Goal: Transaction & Acquisition: Purchase product/service

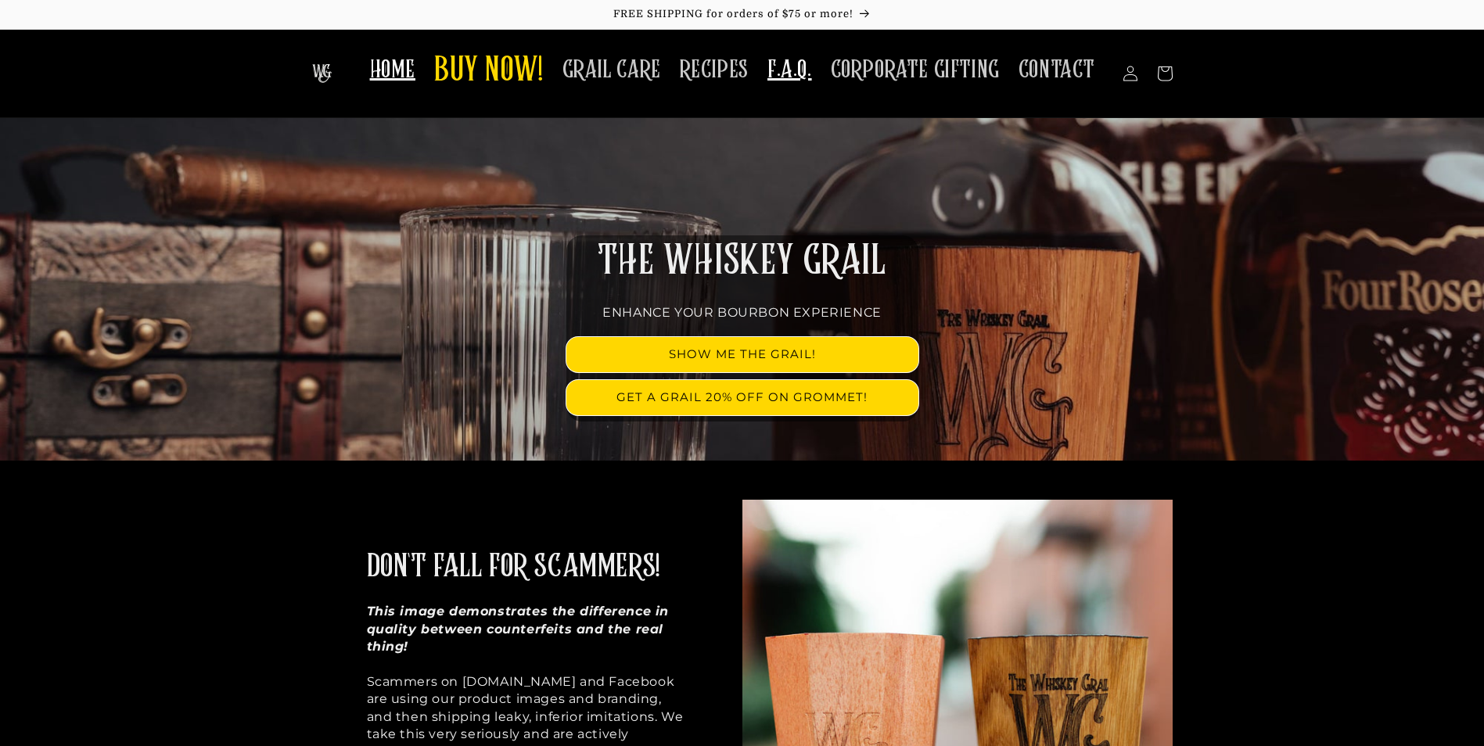
click at [800, 76] on span "F.A.Q." at bounding box center [790, 70] width 45 height 31
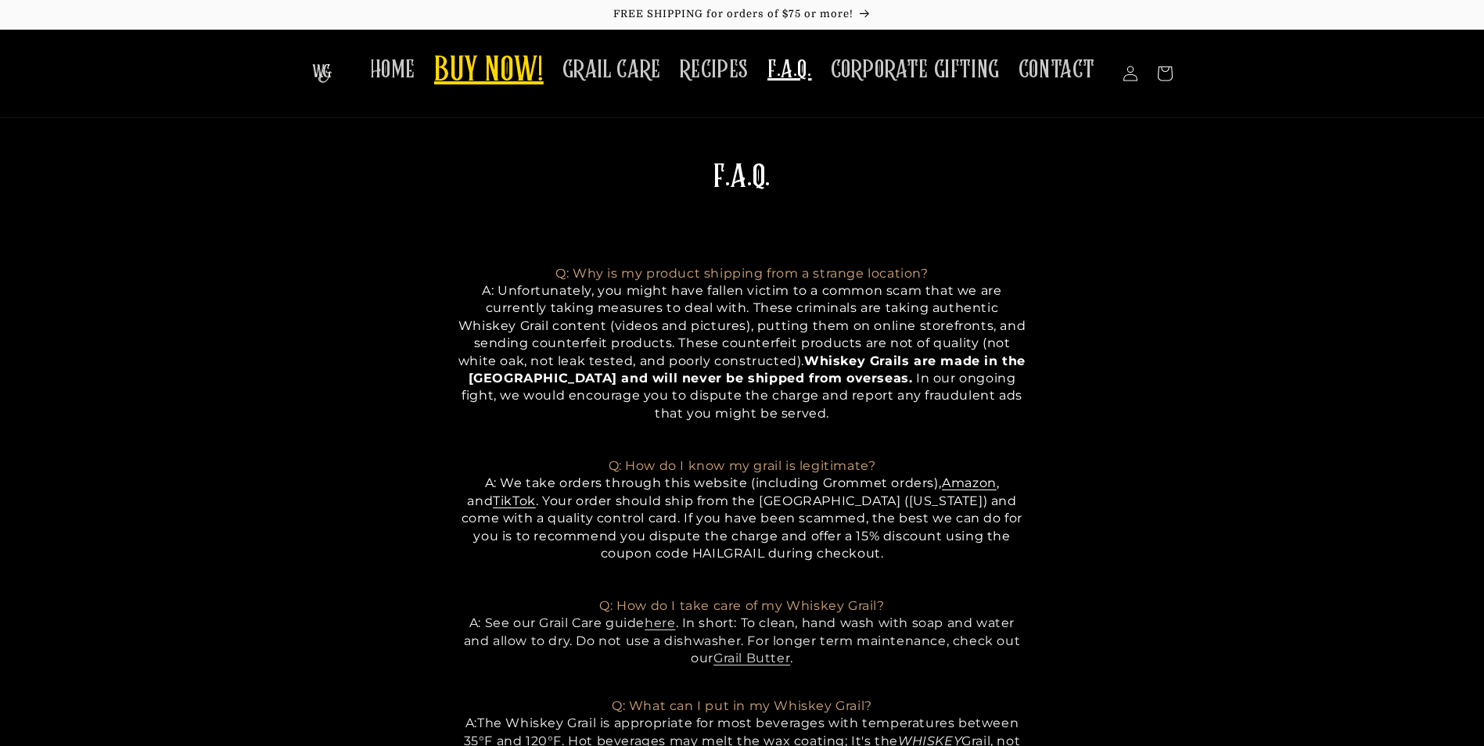
click at [524, 88] on span "BUY NOW!" at bounding box center [489, 71] width 110 height 43
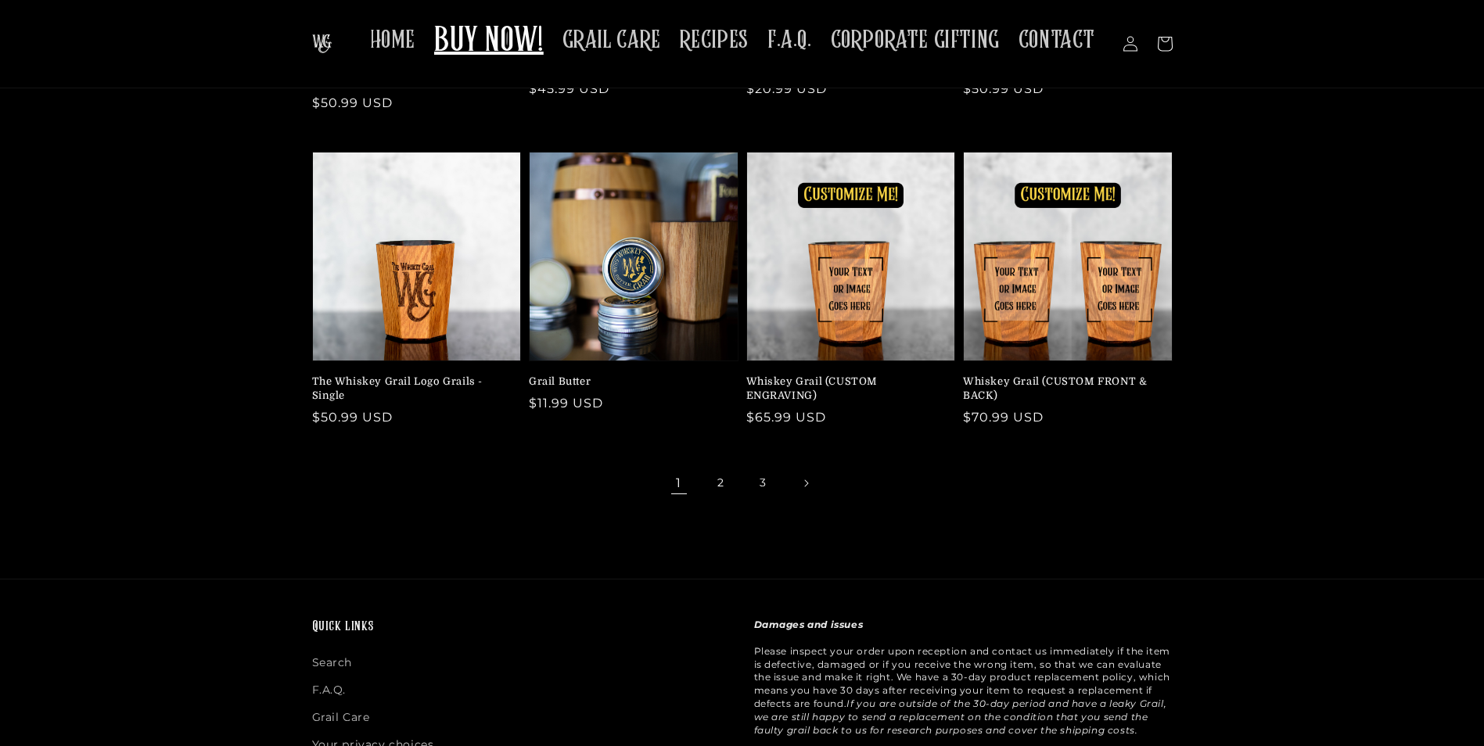
scroll to position [313, 0]
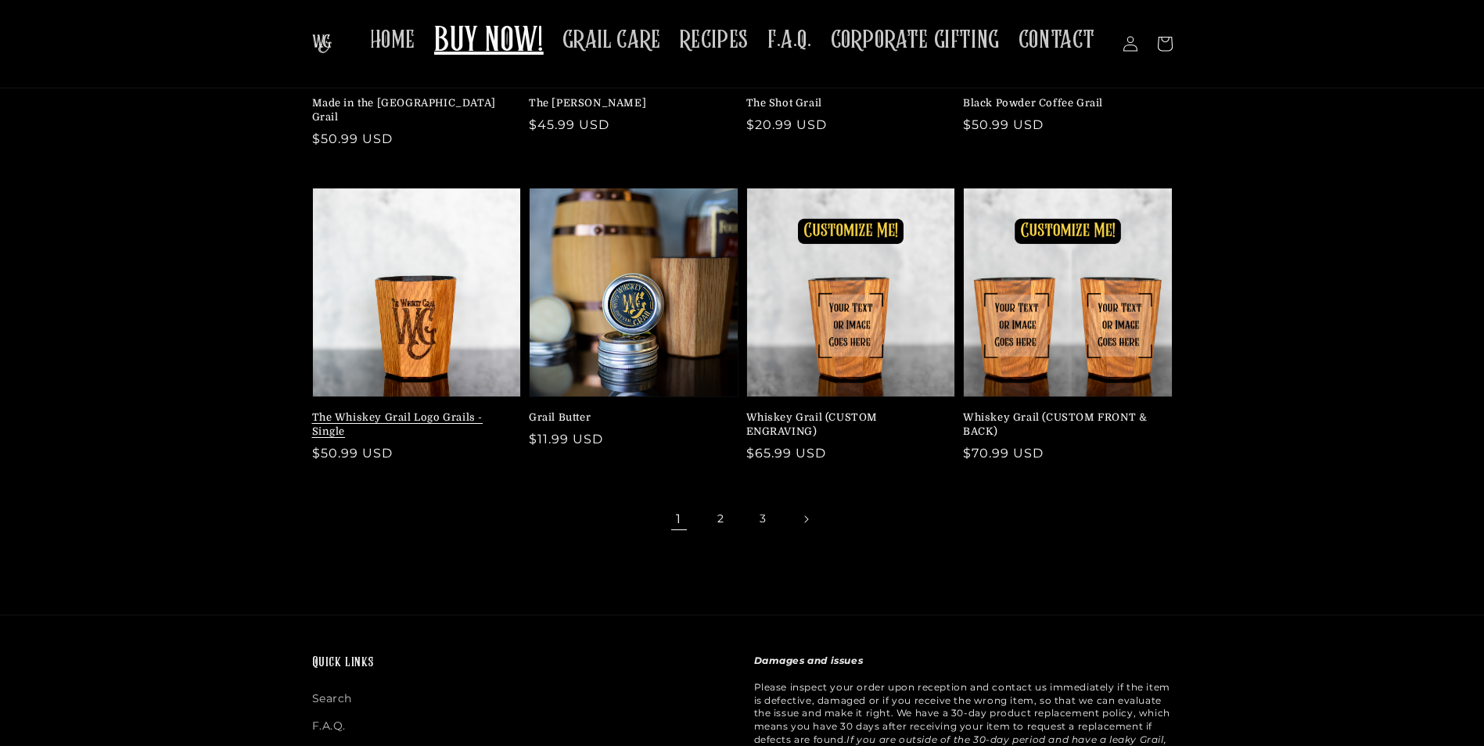
click at [427, 411] on link "The Whiskey Grail Logo Grails - Single" at bounding box center [412, 425] width 200 height 28
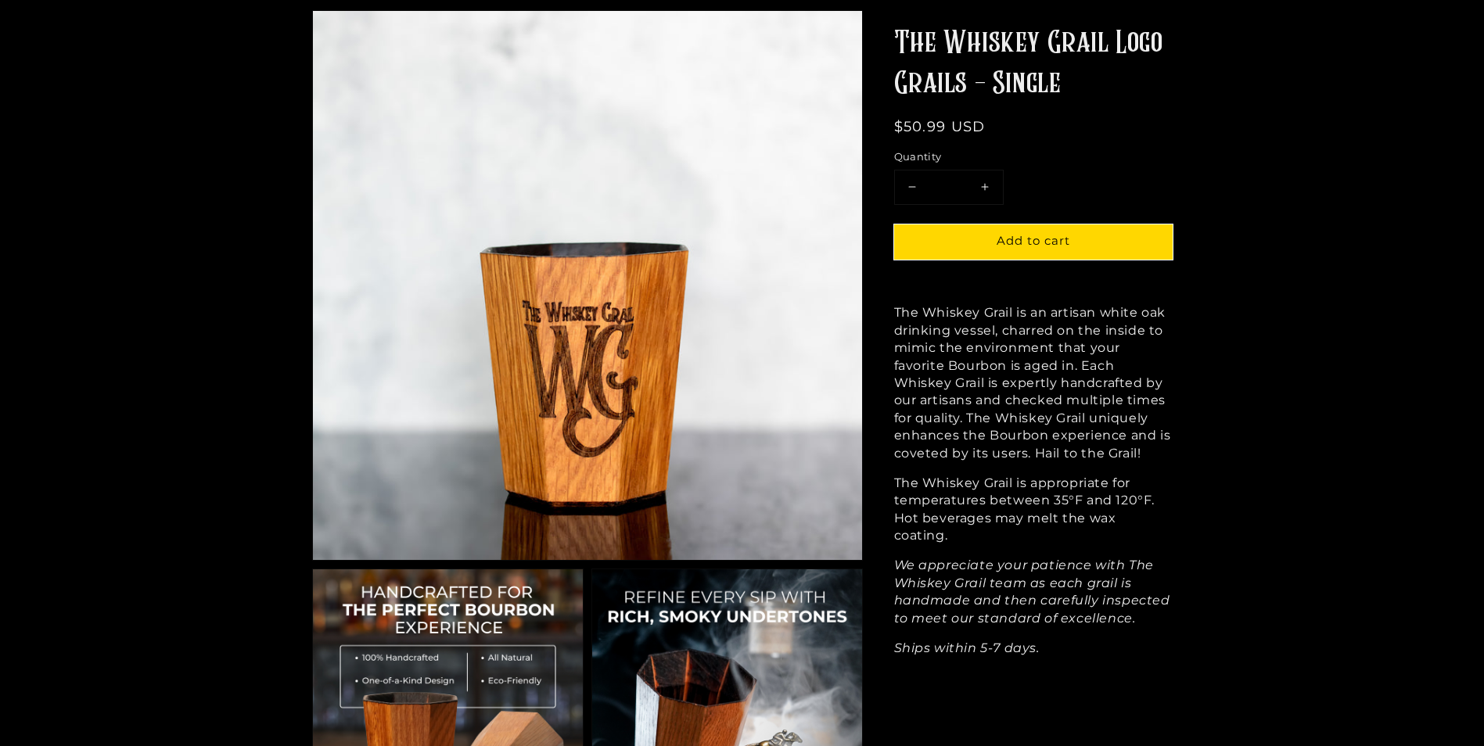
scroll to position [156, 0]
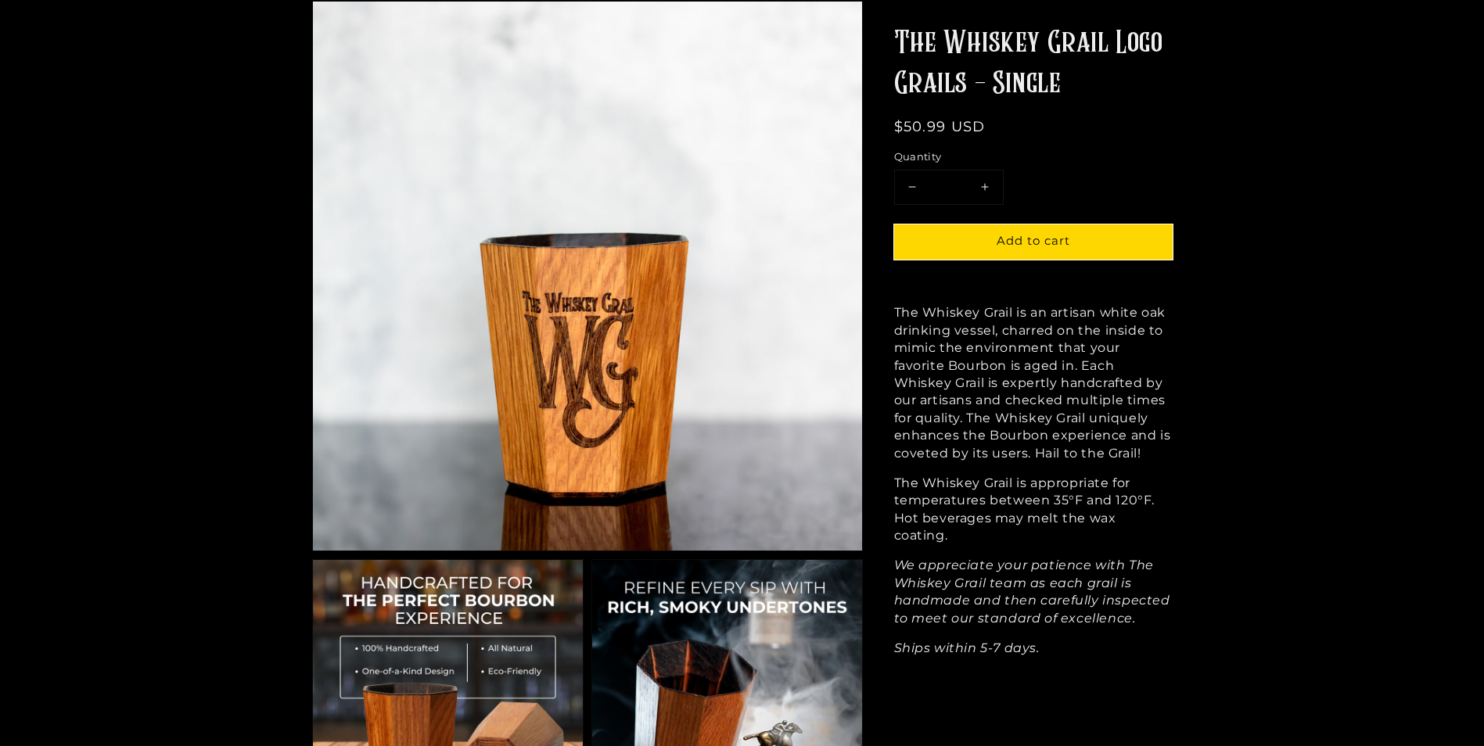
click at [721, 335] on img at bounding box center [587, 276] width 549 height 549
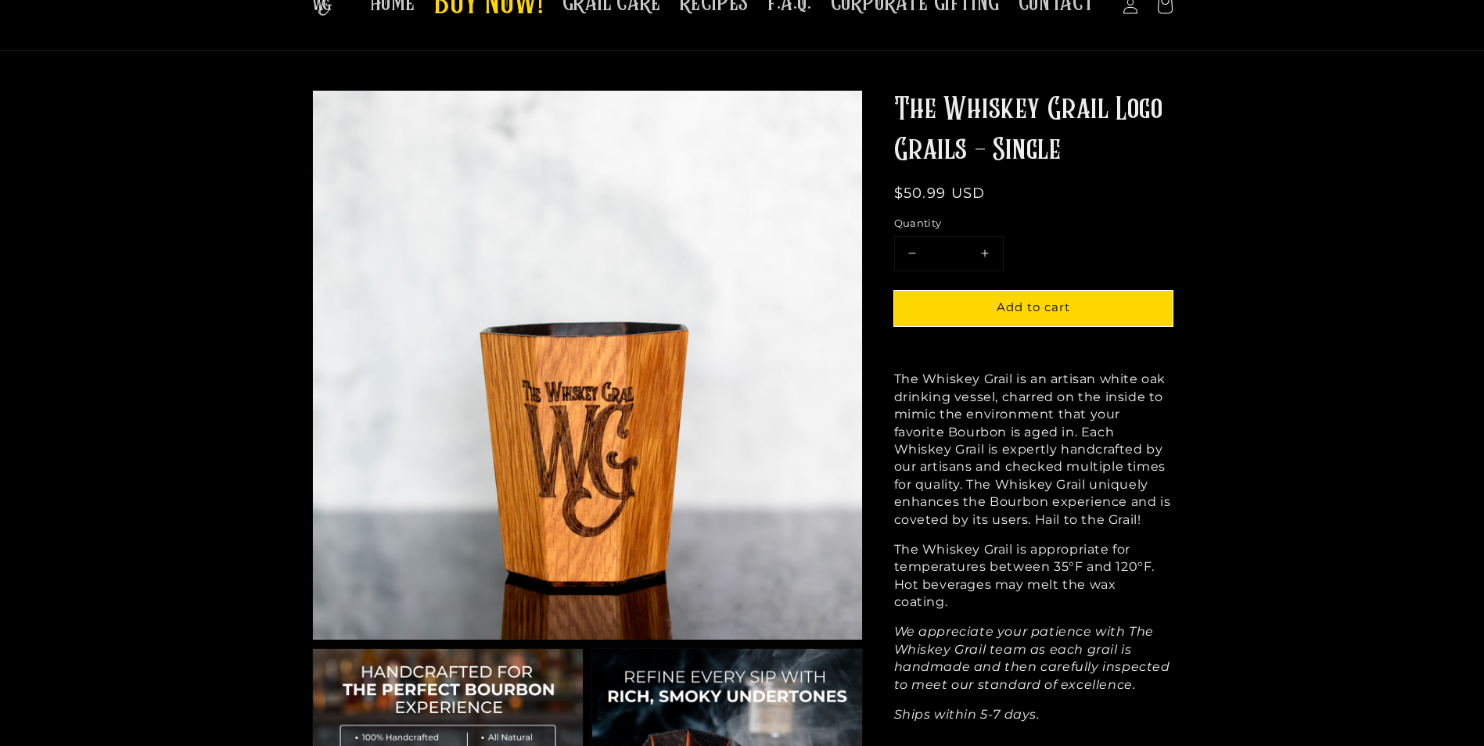
scroll to position [0, 0]
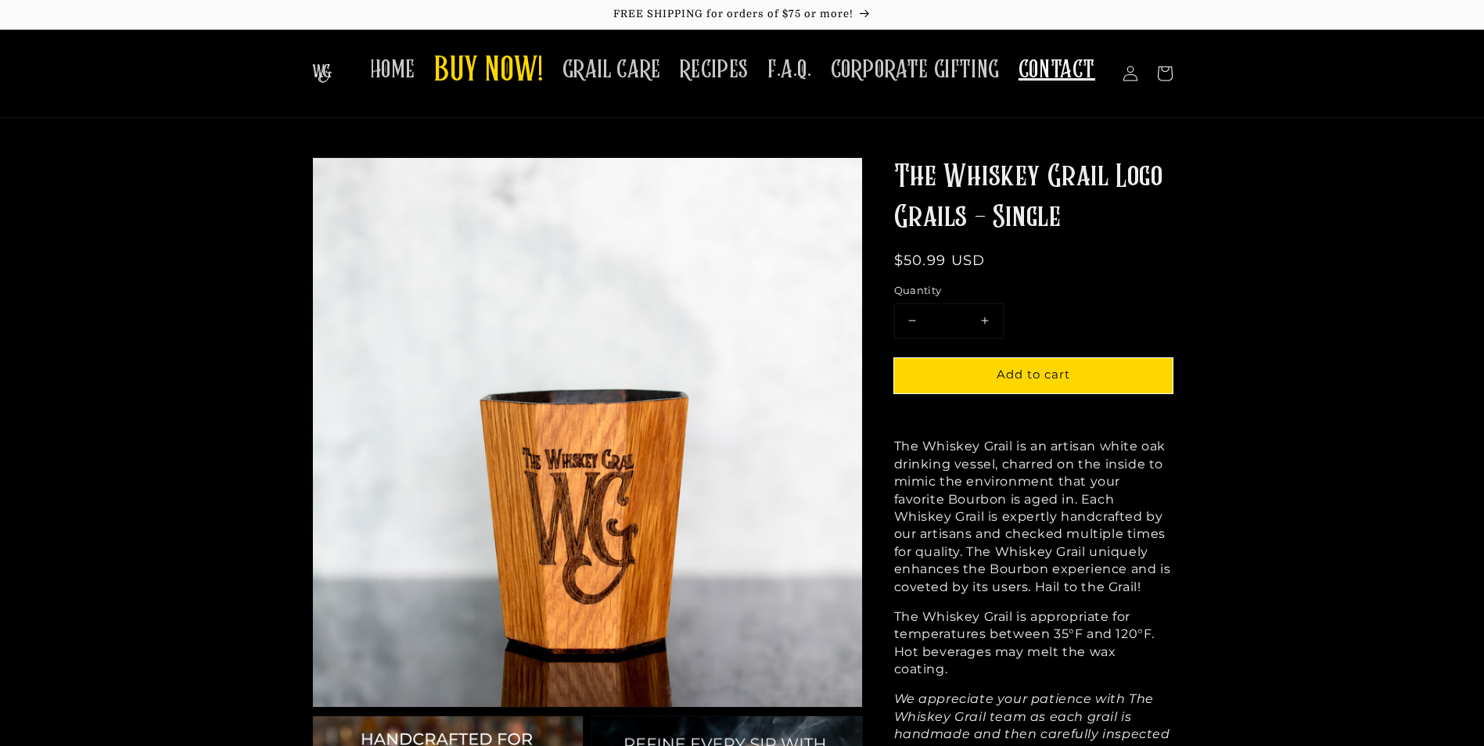
click at [1062, 74] on span "CONTACT" at bounding box center [1057, 70] width 77 height 31
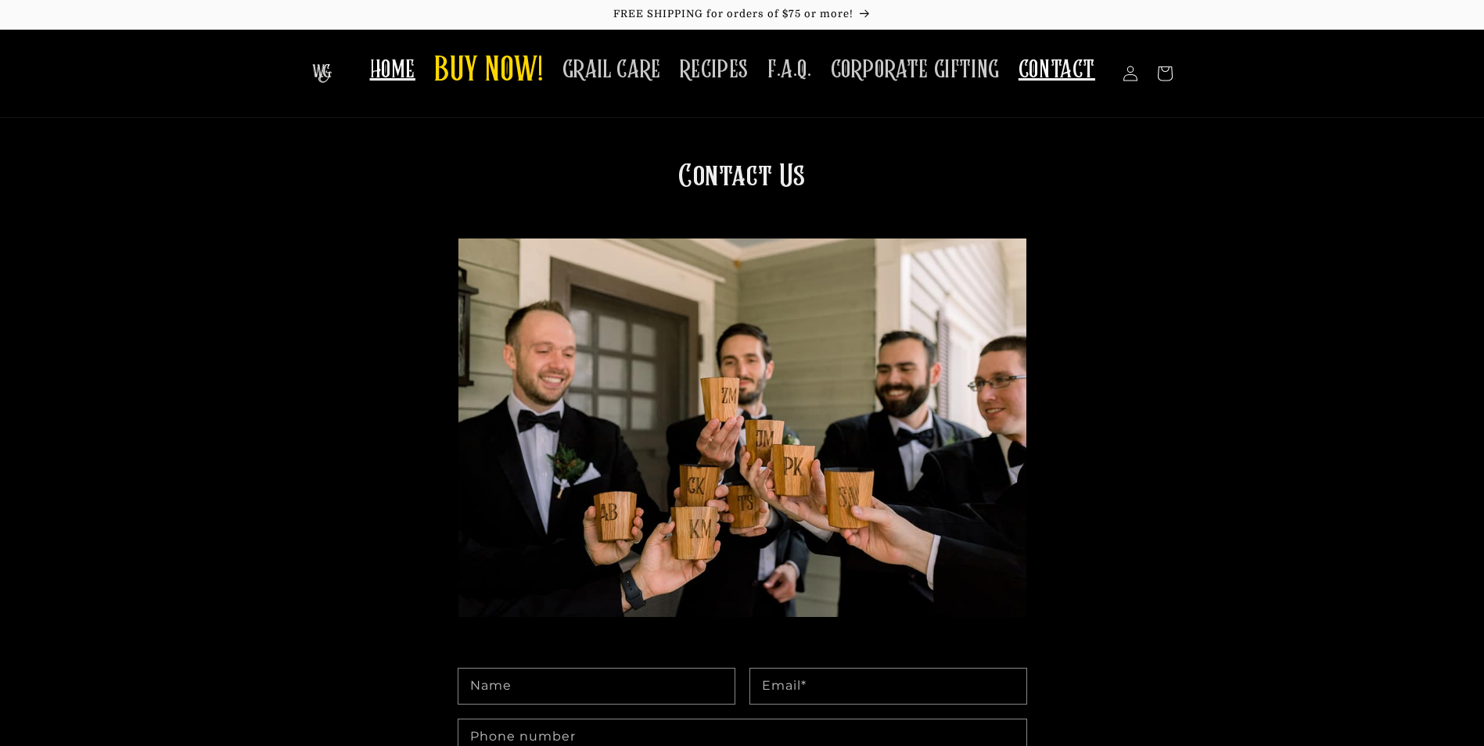
click at [412, 81] on span "HOME" at bounding box center [392, 70] width 45 height 31
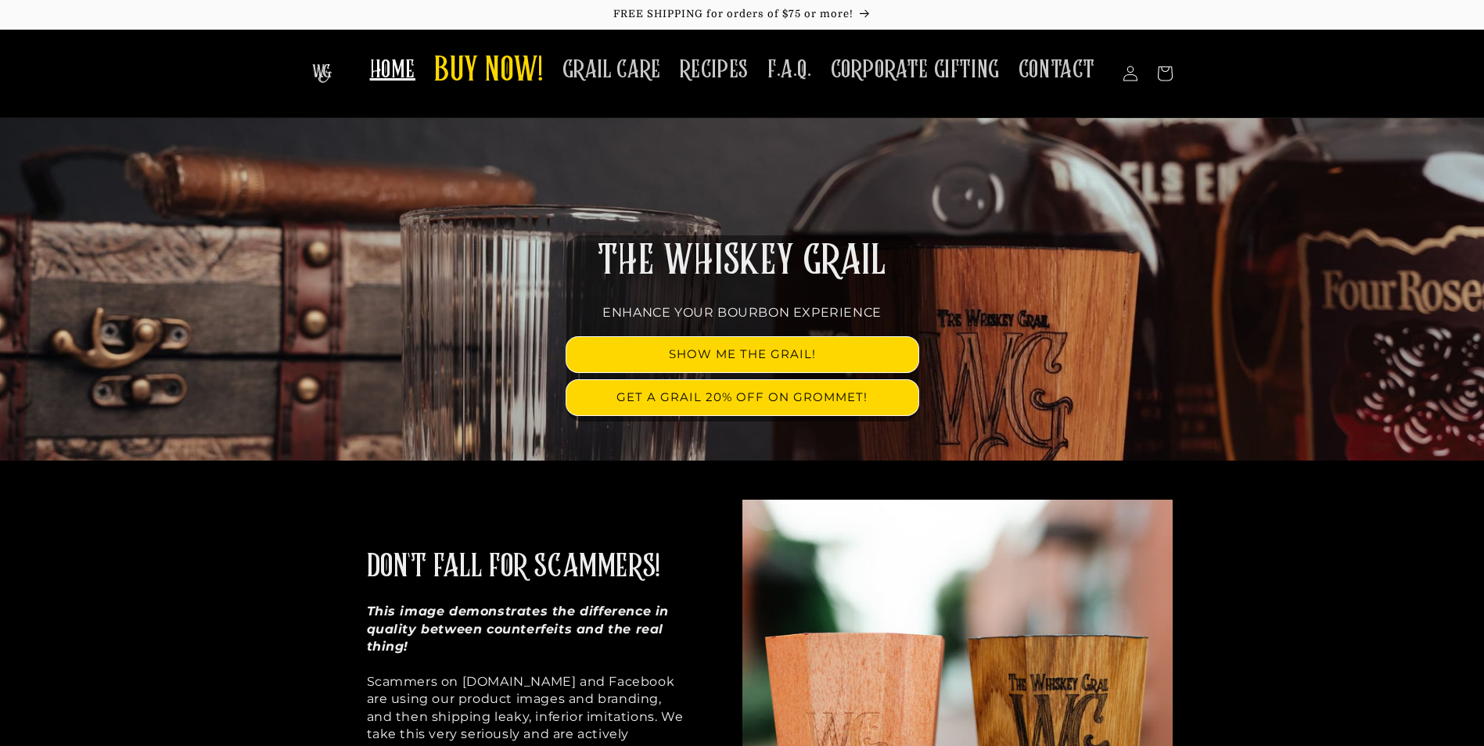
click at [321, 70] on img at bounding box center [322, 73] width 20 height 19
